Goal: Task Accomplishment & Management: Use online tool/utility

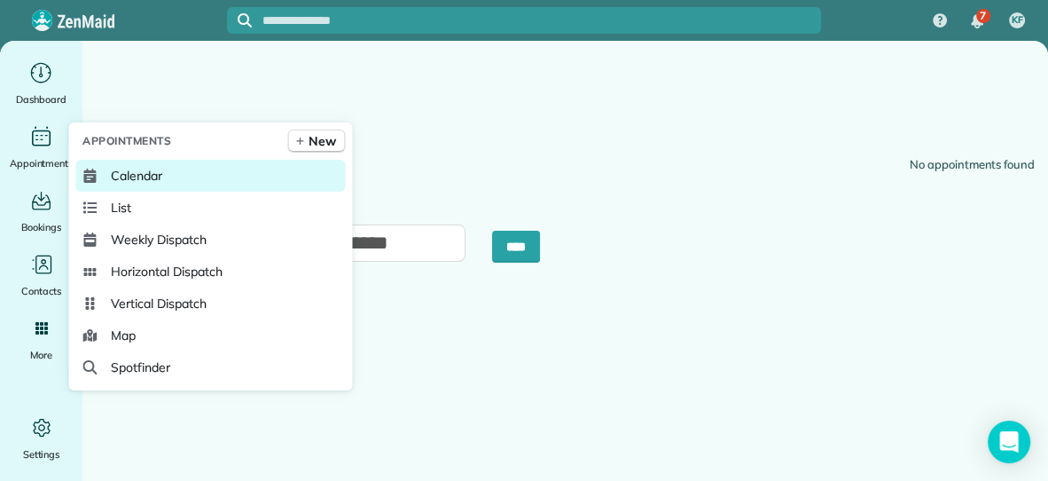
click at [121, 177] on span "Calendar" at bounding box center [136, 176] width 51 height 18
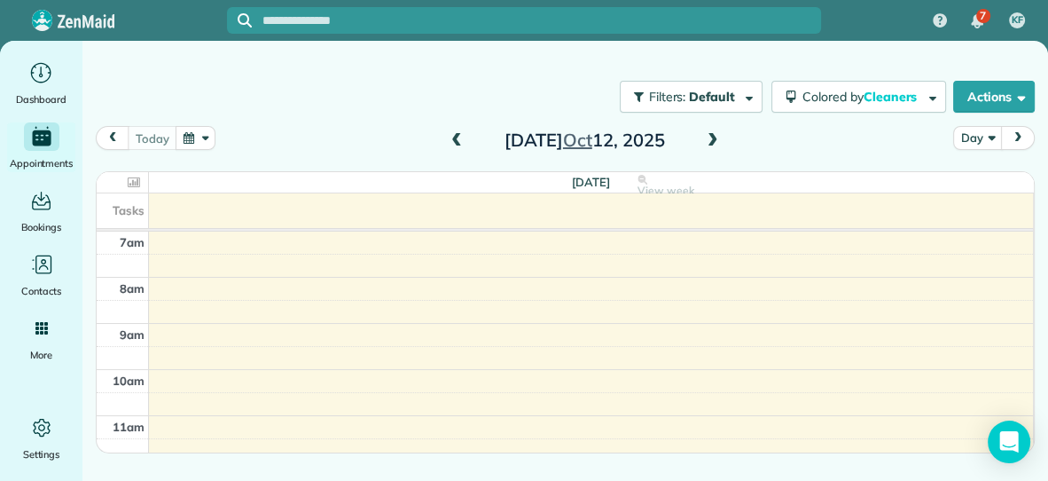
click at [716, 134] on span at bounding box center [713, 141] width 20 height 16
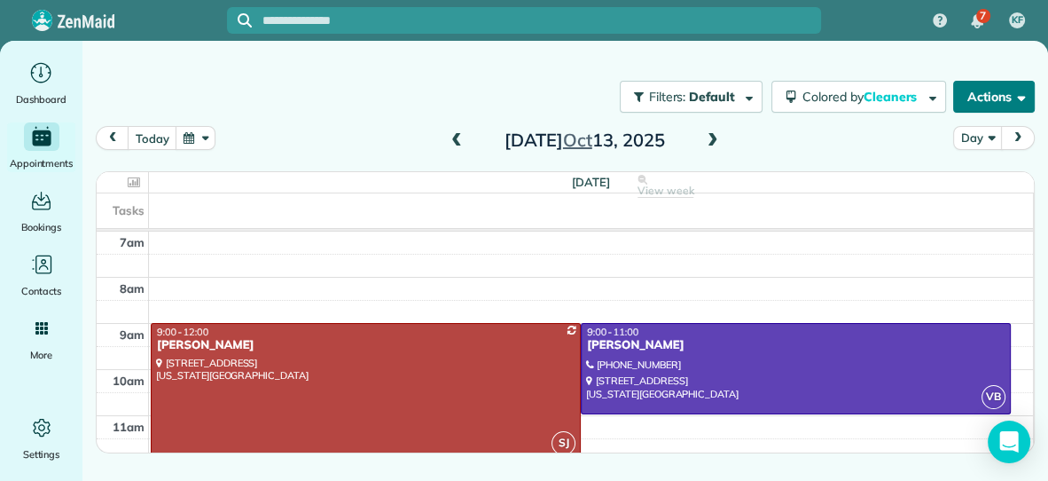
click at [993, 95] on button "Actions" at bounding box center [995, 97] width 82 height 32
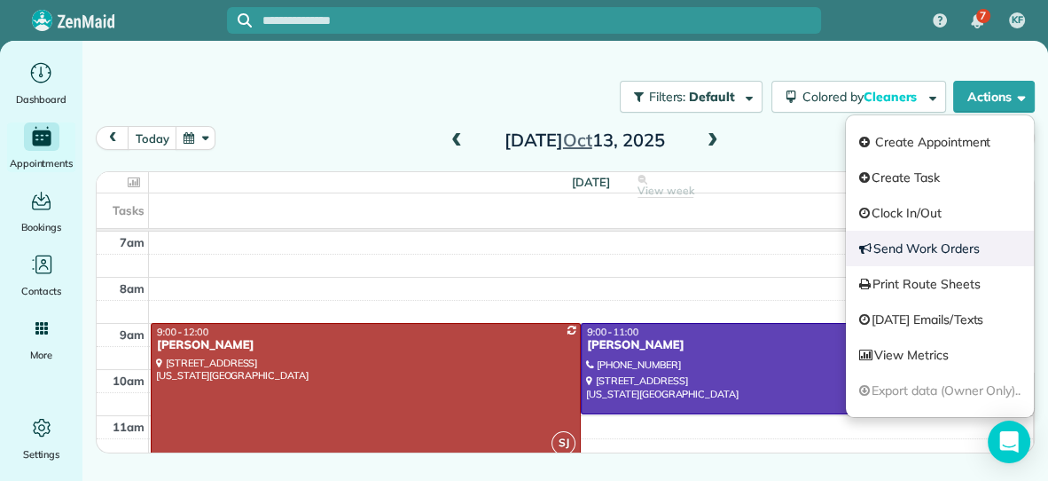
click at [928, 246] on link "Send Work Orders" at bounding box center [940, 248] width 188 height 35
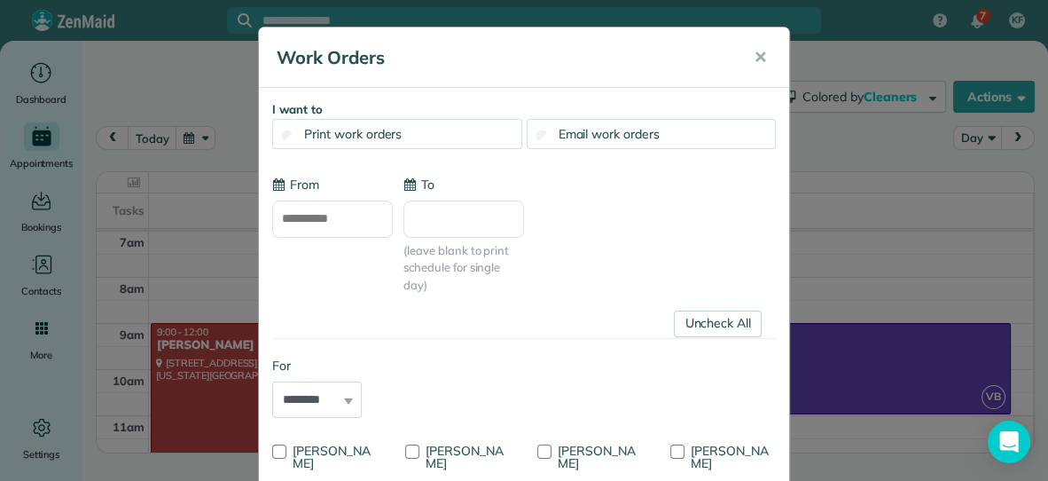
type input "**********"
click at [645, 126] on span "Email work orders" at bounding box center [609, 134] width 101 height 16
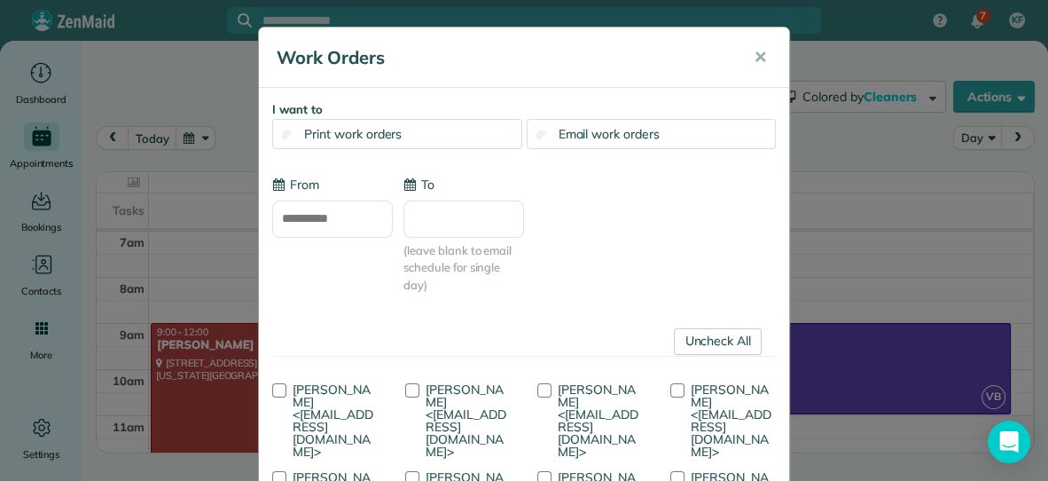
click at [466, 211] on input "To" at bounding box center [464, 218] width 121 height 37
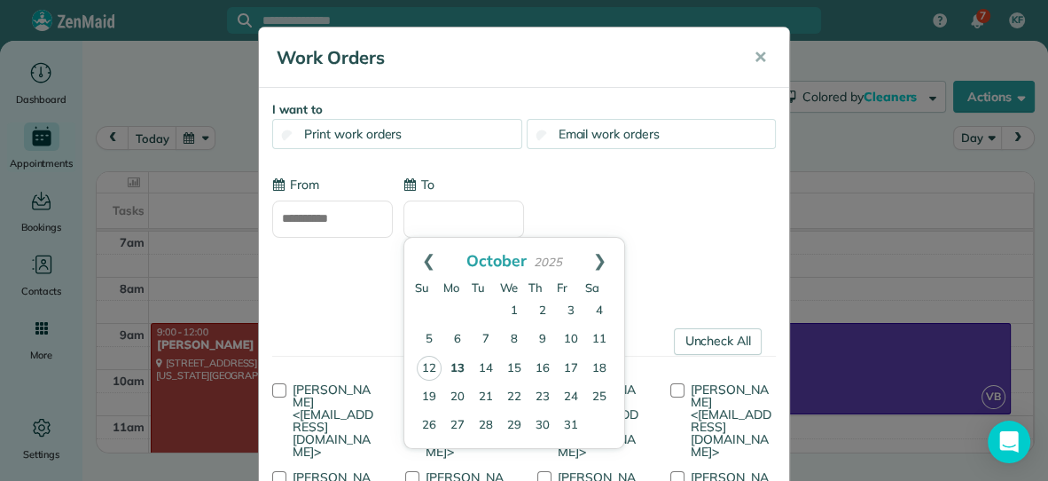
click at [459, 363] on link "13" at bounding box center [458, 369] width 28 height 28
type input "**********"
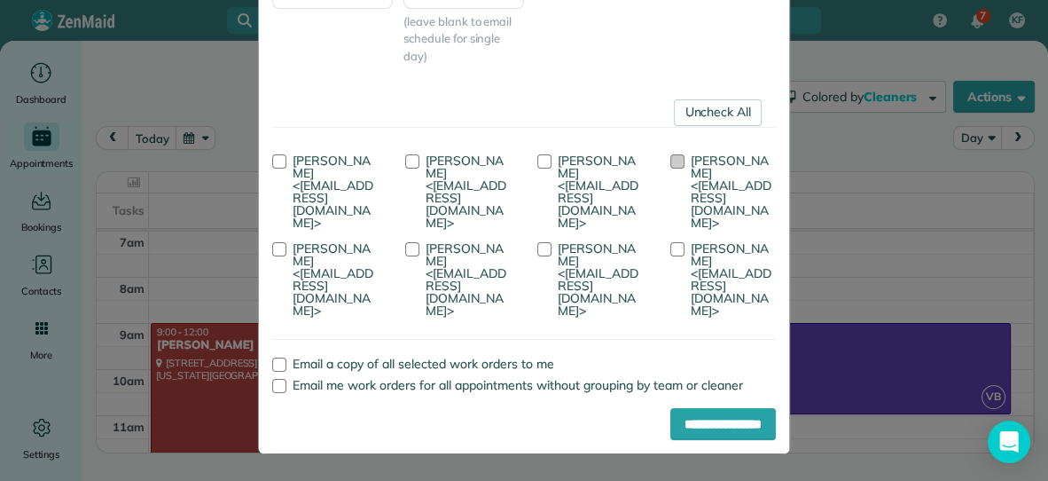
scroll to position [292, 0]
click at [276, 154] on div at bounding box center [279, 161] width 14 height 14
click at [671, 256] on div at bounding box center [678, 249] width 14 height 14
click at [412, 154] on div at bounding box center [412, 161] width 14 height 14
click at [546, 154] on div at bounding box center [545, 161] width 14 height 14
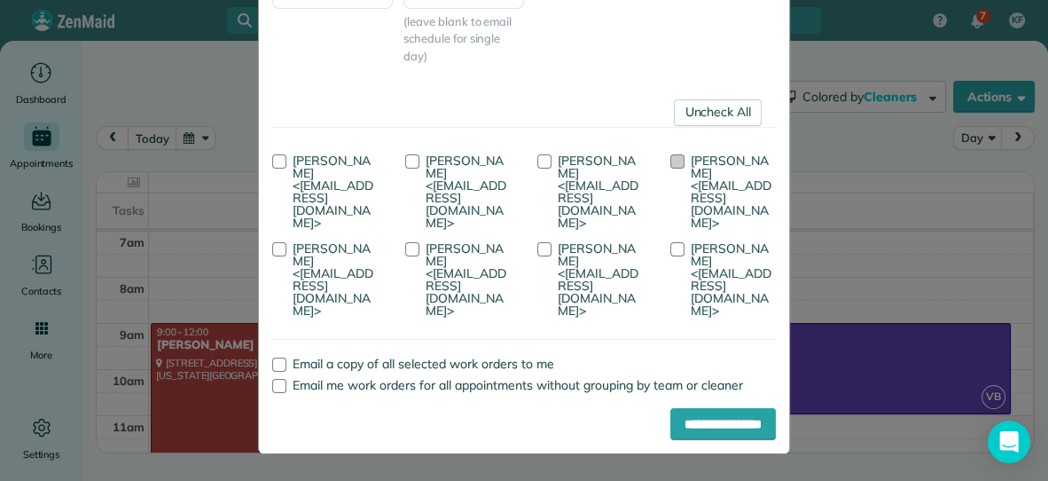
click at [673, 154] on div at bounding box center [678, 161] width 14 height 14
click at [512, 242] on label "[PERSON_NAME] <[EMAIL_ADDRESS][DOMAIN_NAME]>" at bounding box center [458, 279] width 106 height 75
click at [694, 426] on input "**********" at bounding box center [724, 424] width 106 height 32
